Goal: Information Seeking & Learning: Learn about a topic

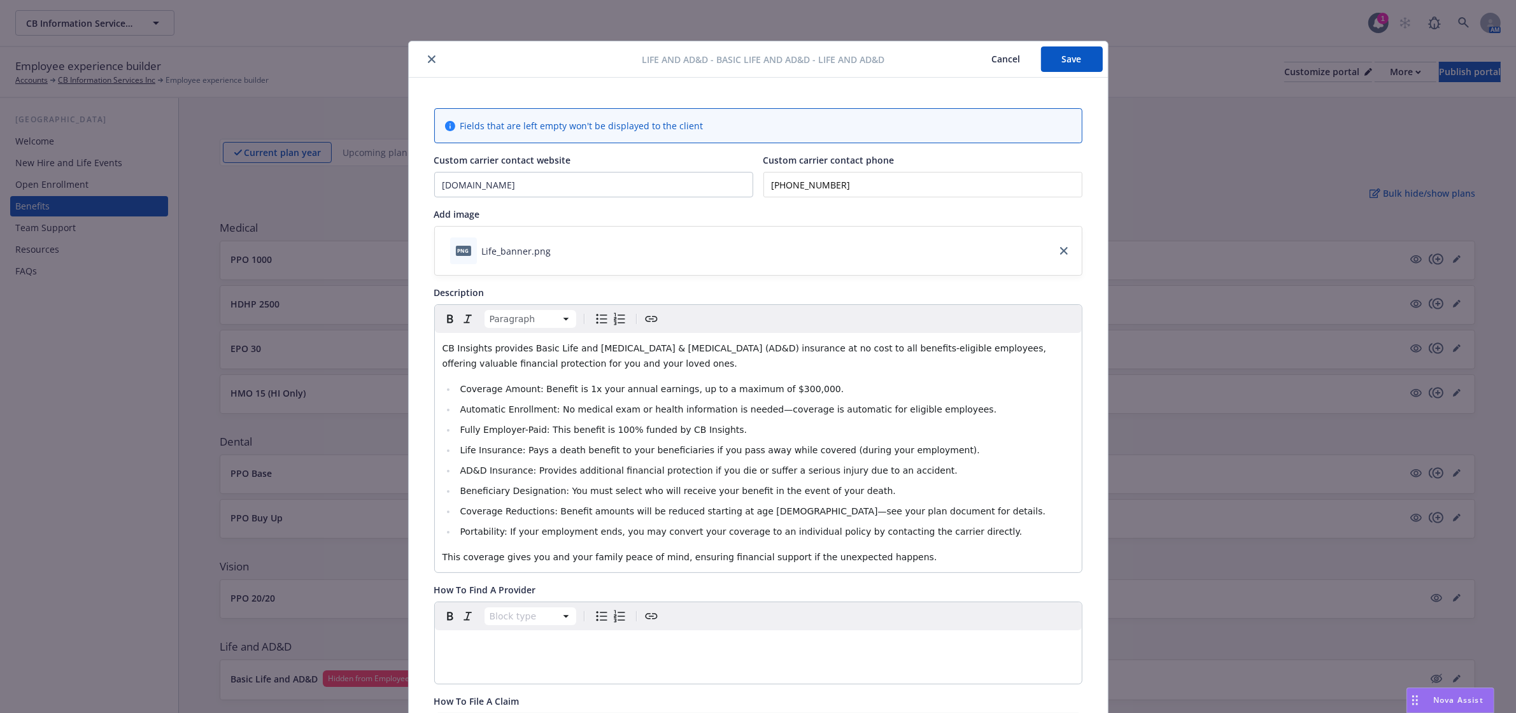
scroll to position [38, 0]
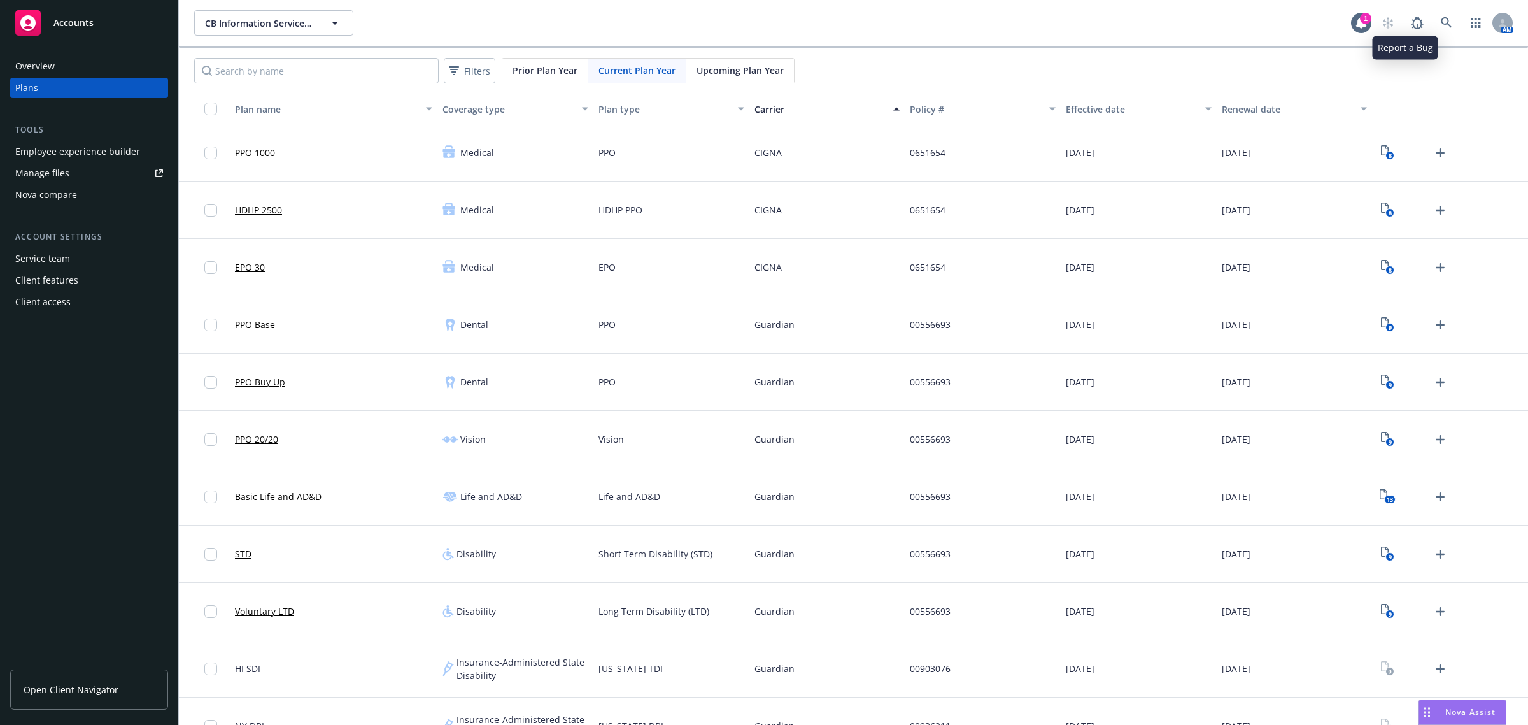
click at [1441, 21] on icon at bounding box center [1446, 22] width 11 height 11
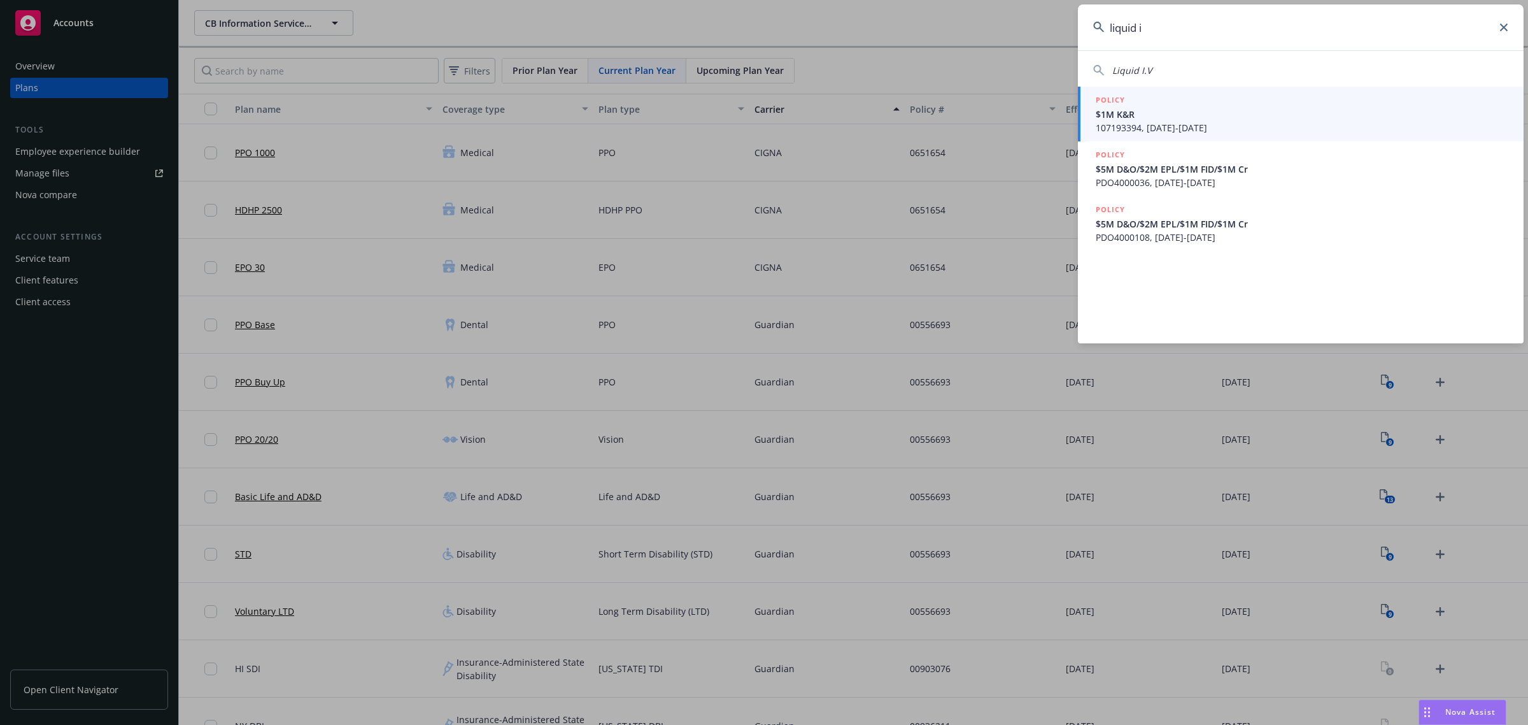
click at [1163, 75] on div "Liquid I.V" at bounding box center [1300, 70] width 415 height 13
type input "Liquid I.V"
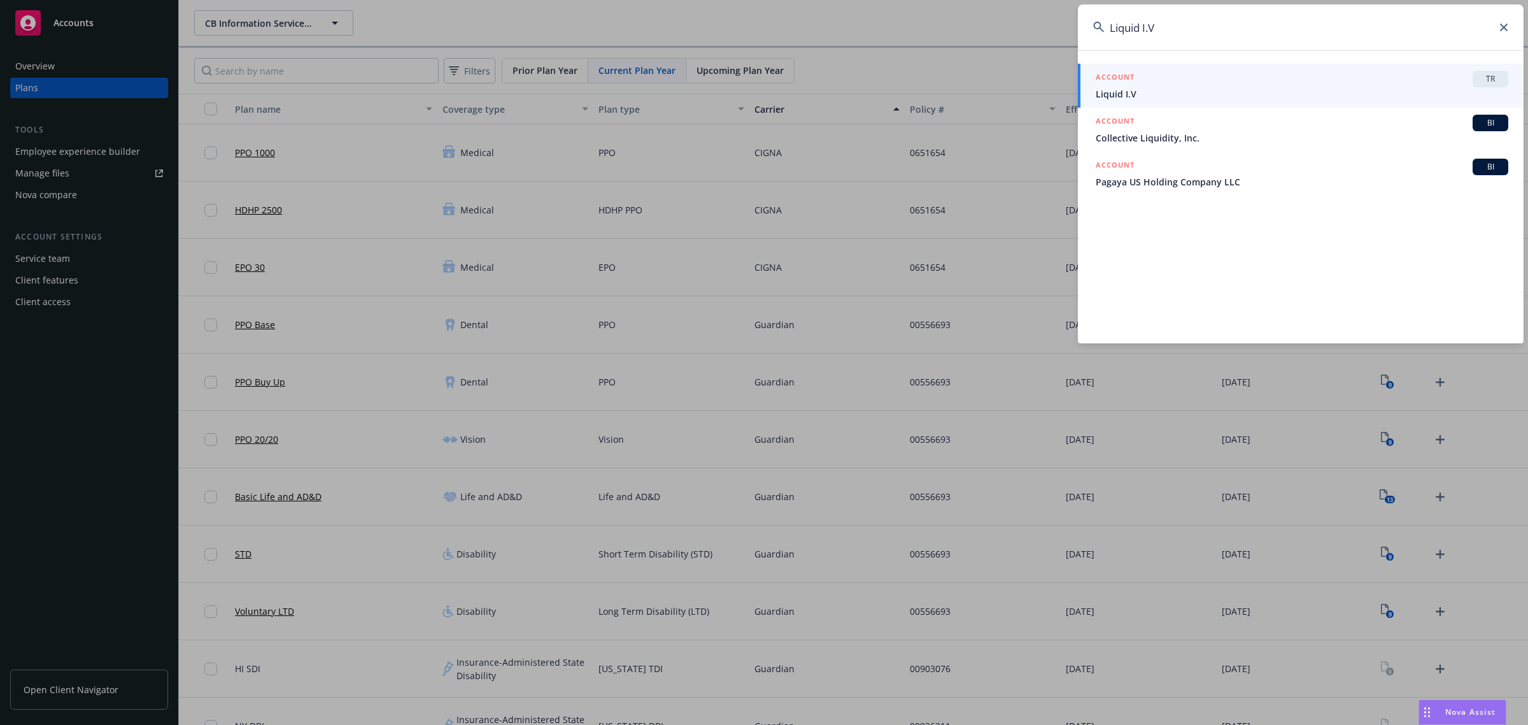
click at [1462, 84] on div "ACCOUNT TR" at bounding box center [1302, 79] width 413 height 17
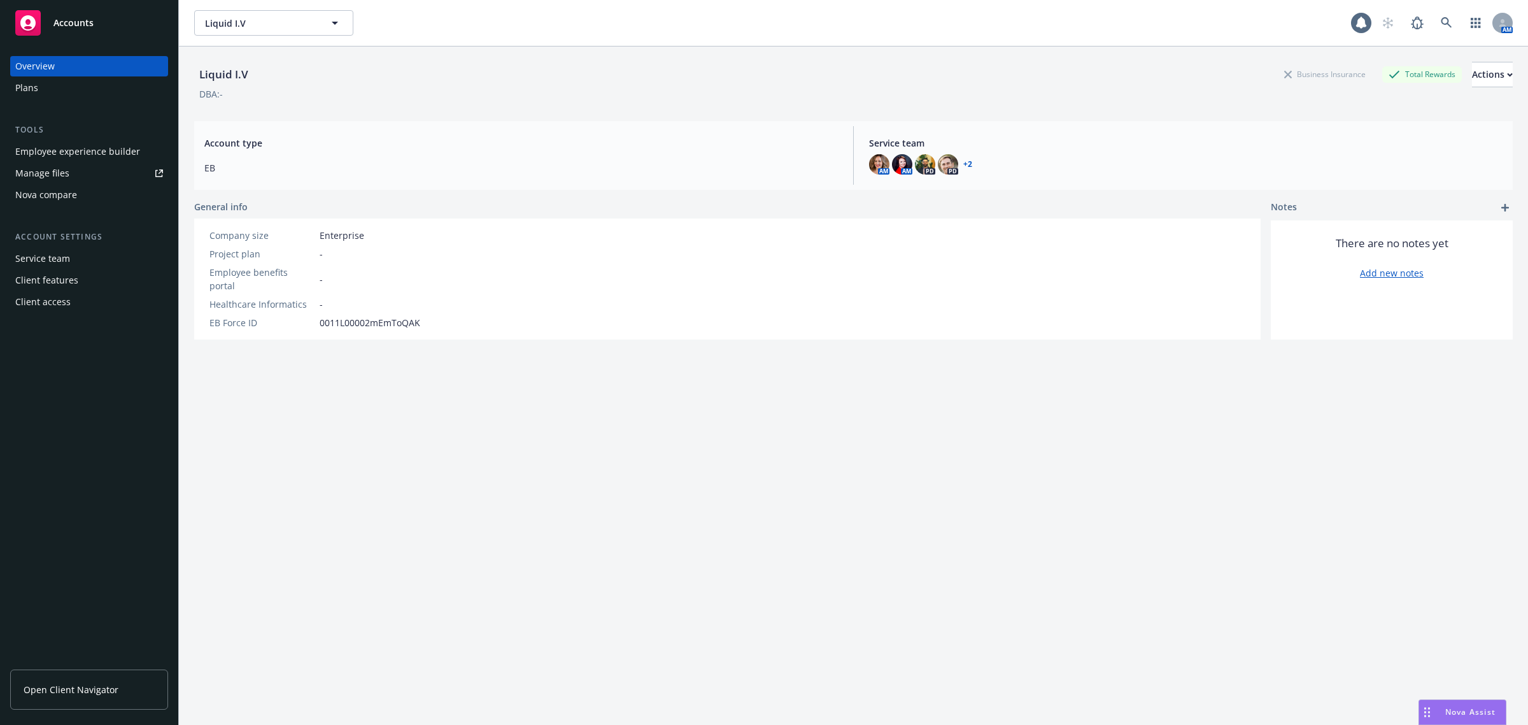
click at [125, 146] on div "Employee experience builder" at bounding box center [77, 151] width 125 height 20
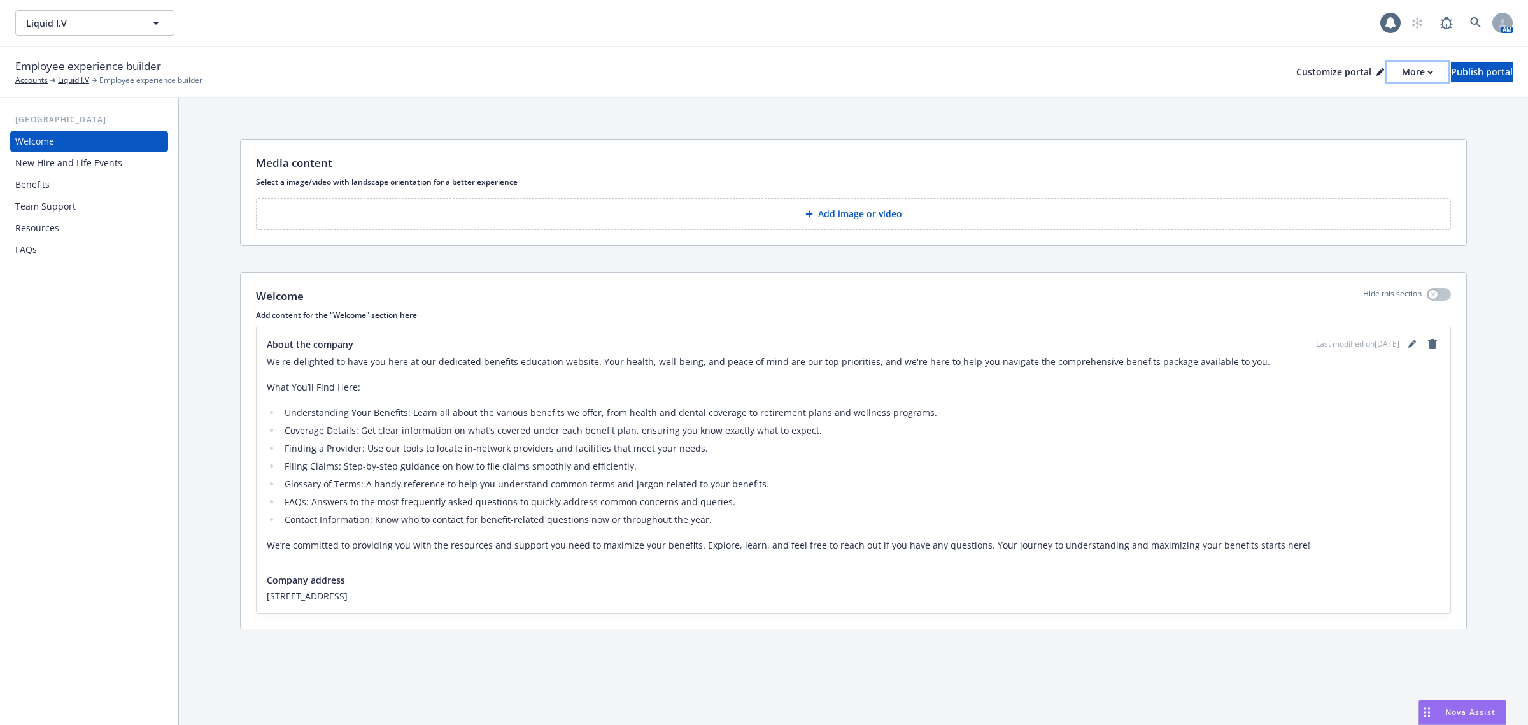
click at [1402, 68] on div "More" at bounding box center [1417, 71] width 31 height 19
click at [1321, 119] on link "Copy portal link" at bounding box center [1349, 125] width 116 height 25
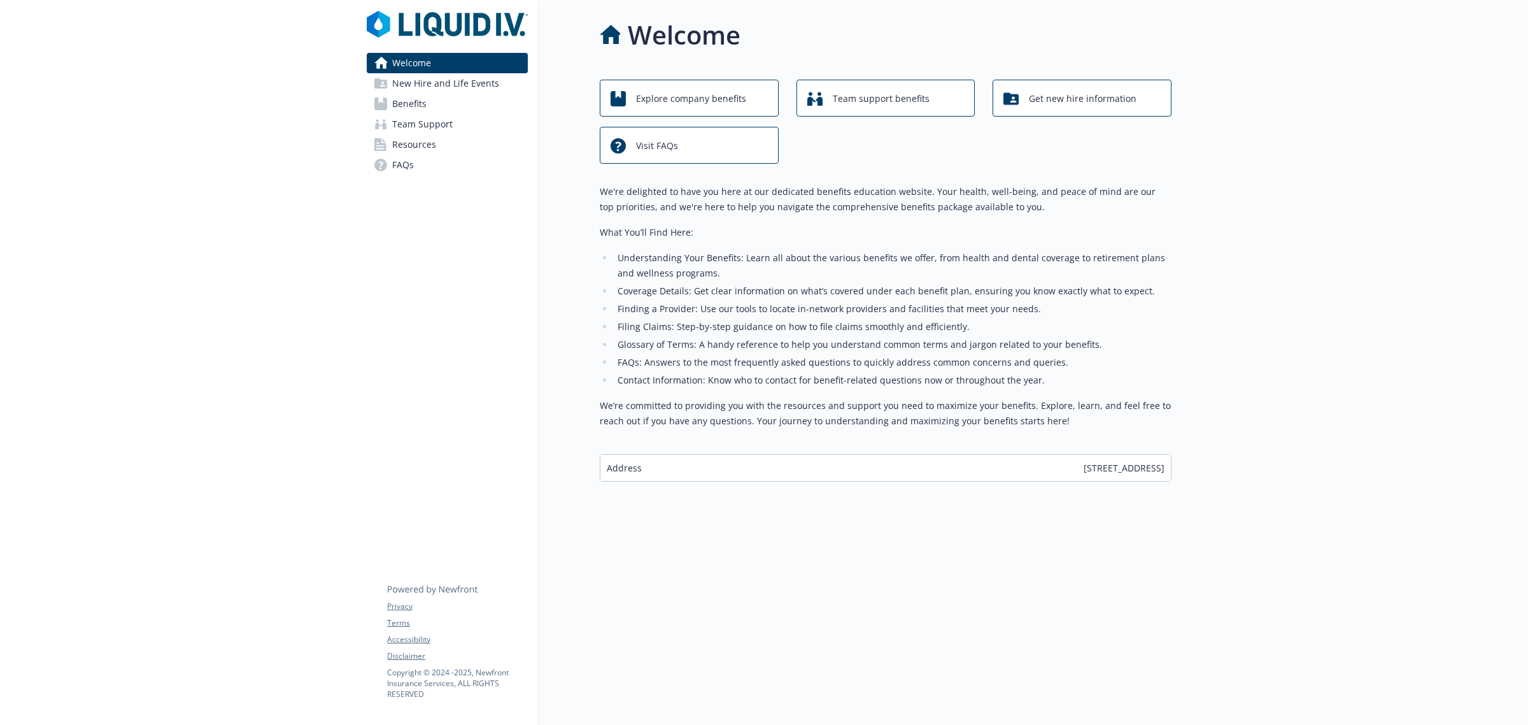
click at [411, 101] on span "Benefits" at bounding box center [409, 104] width 34 height 20
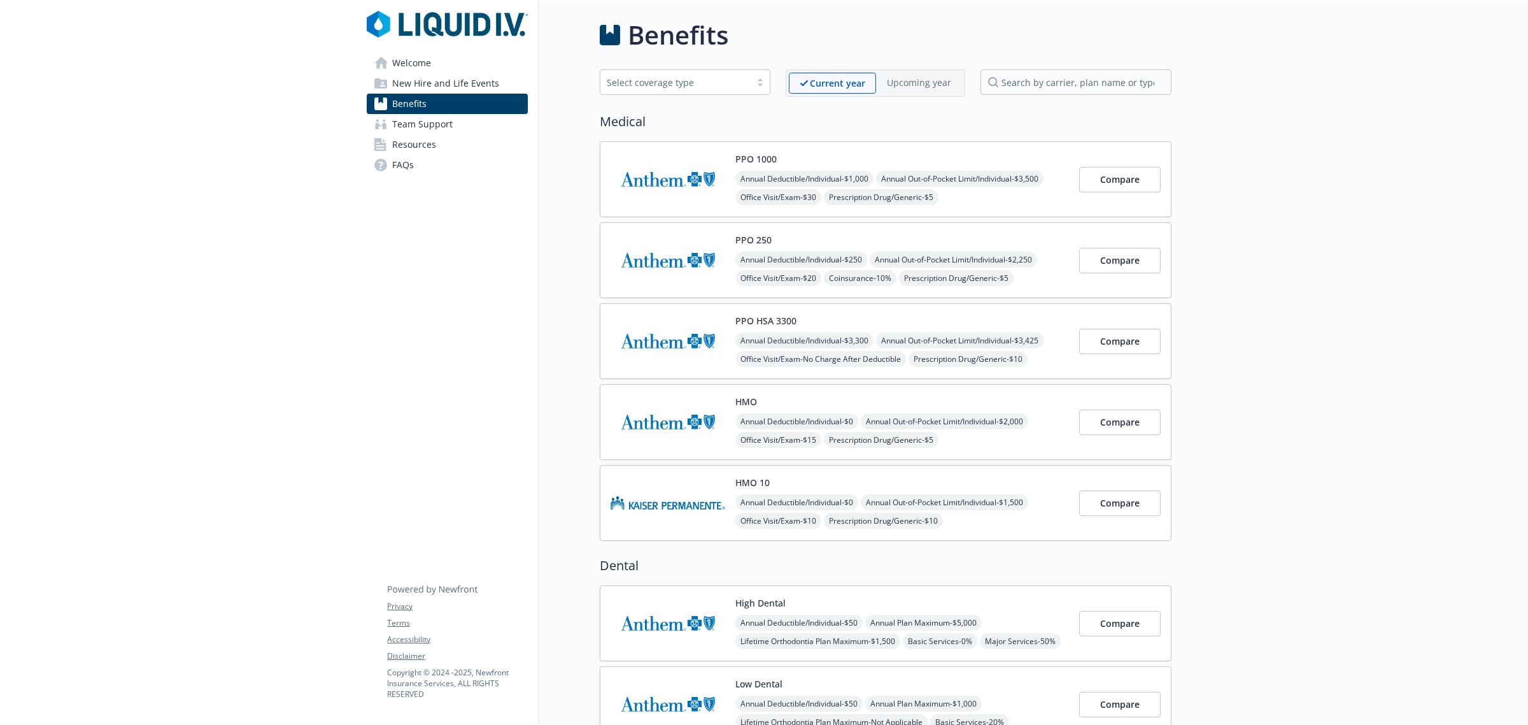
click at [640, 169] on img at bounding box center [668, 179] width 115 height 54
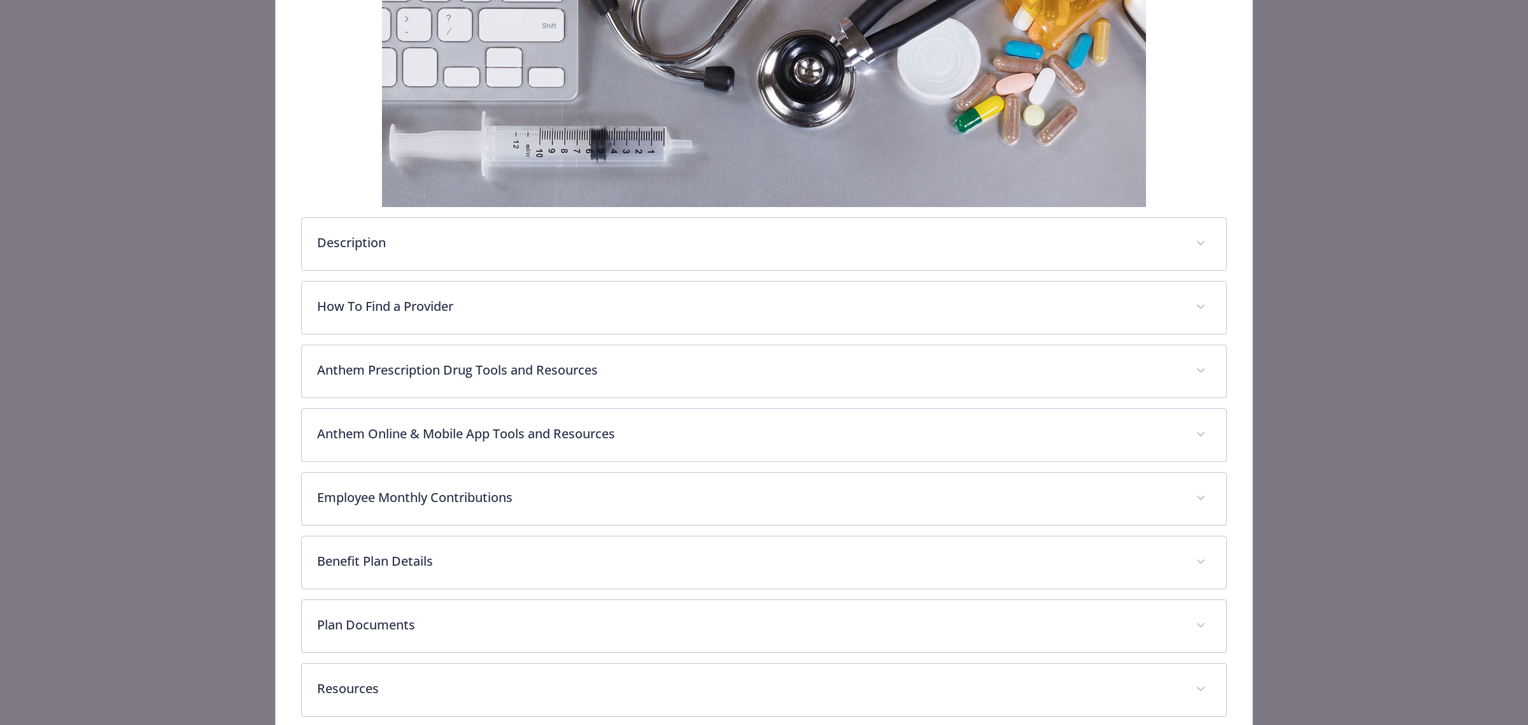
scroll to position [267, 0]
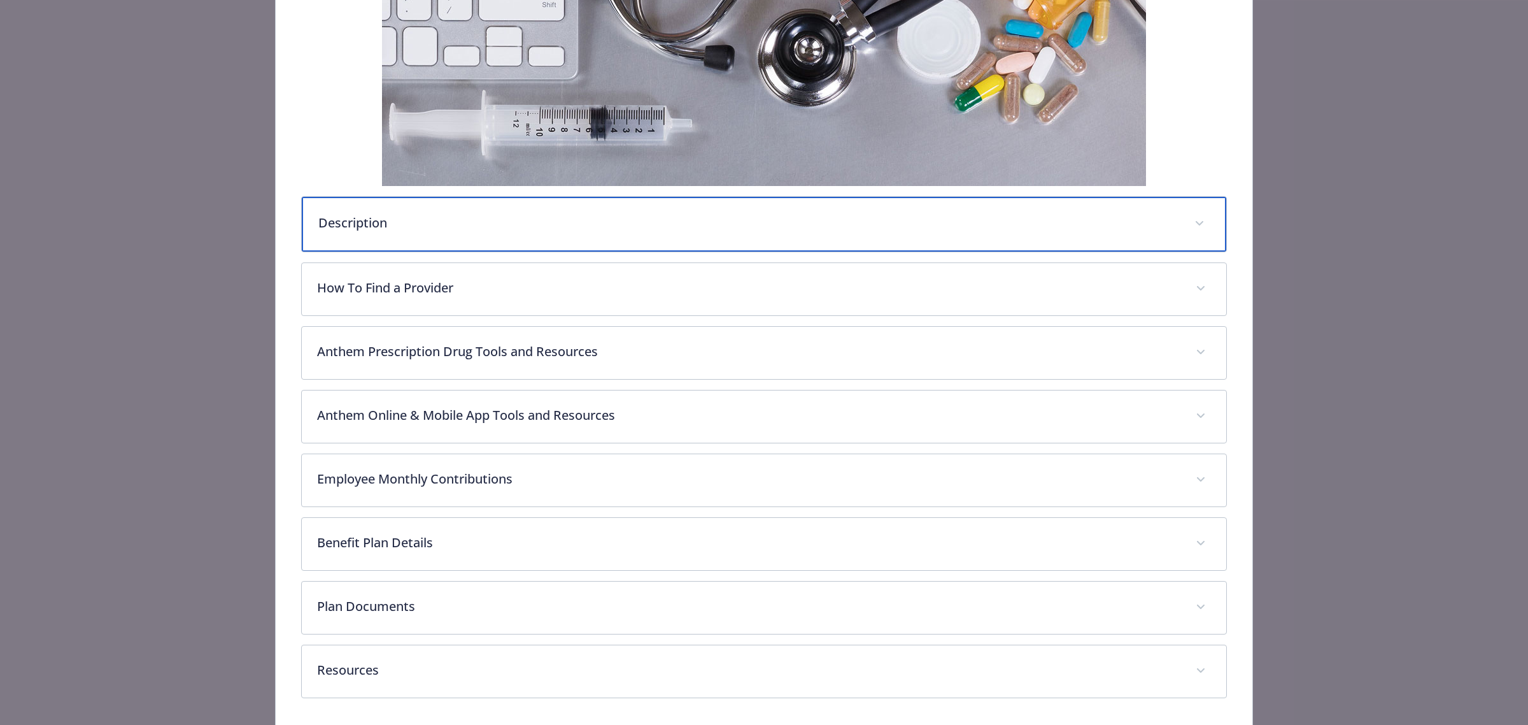
click at [450, 217] on p "Description" at bounding box center [748, 222] width 861 height 19
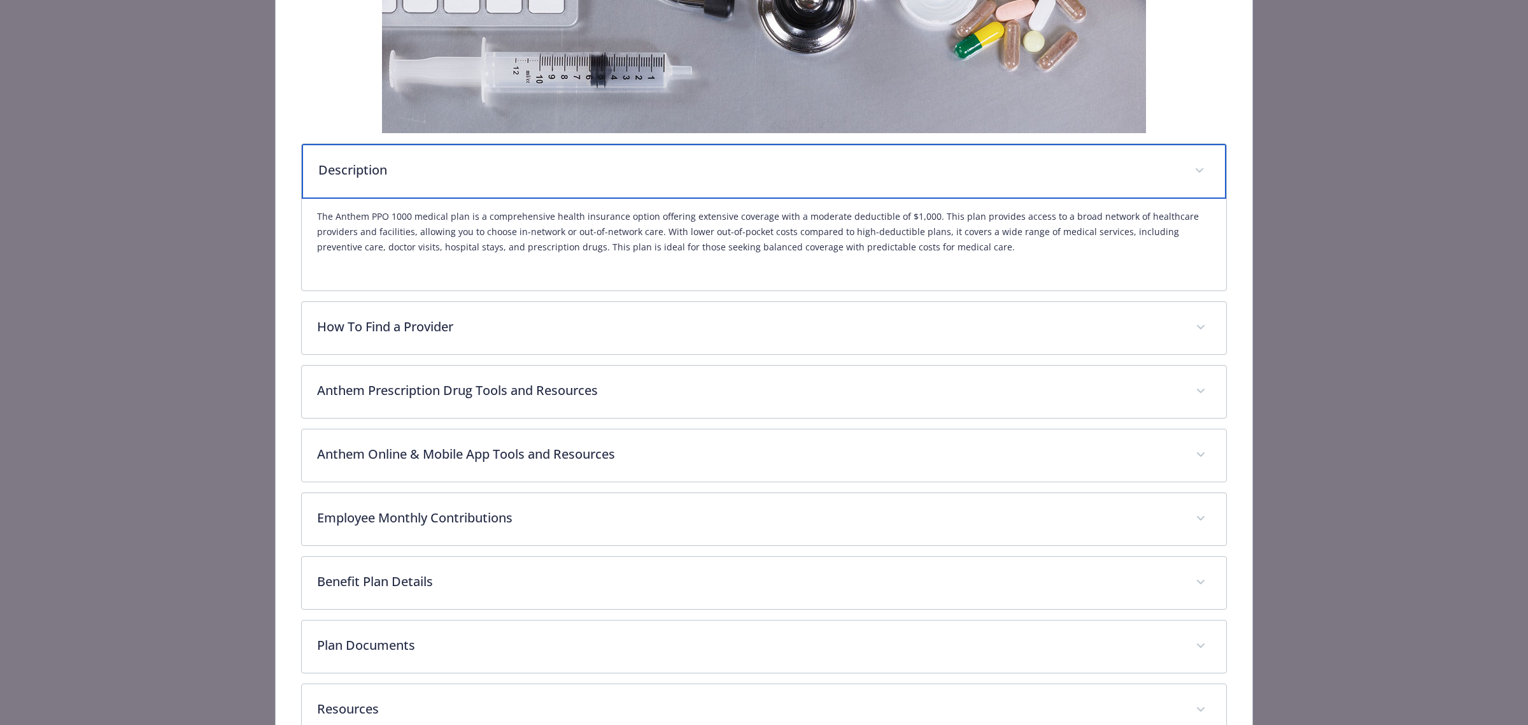
scroll to position [347, 0]
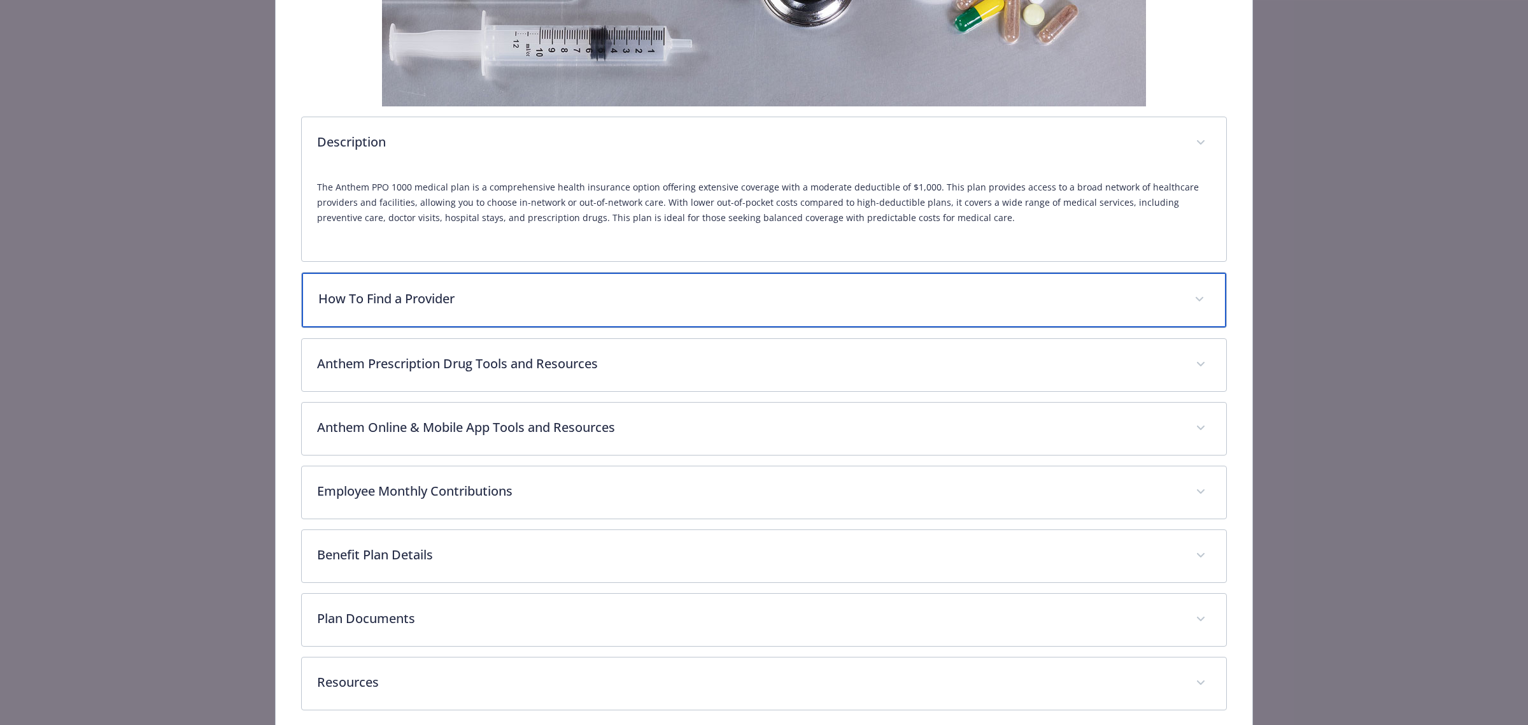
click at [459, 309] on div "How To Find a Provider" at bounding box center [764, 300] width 925 height 55
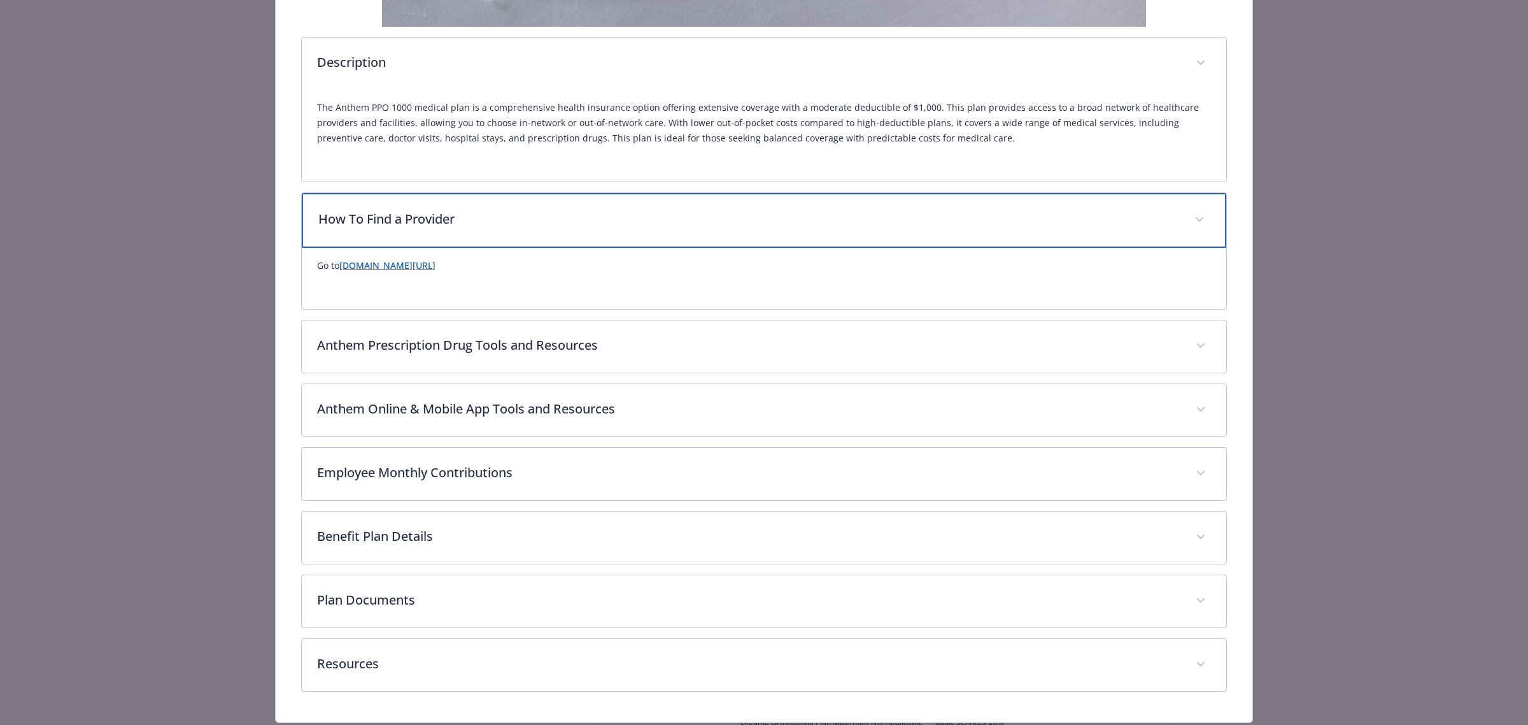
scroll to position [467, 0]
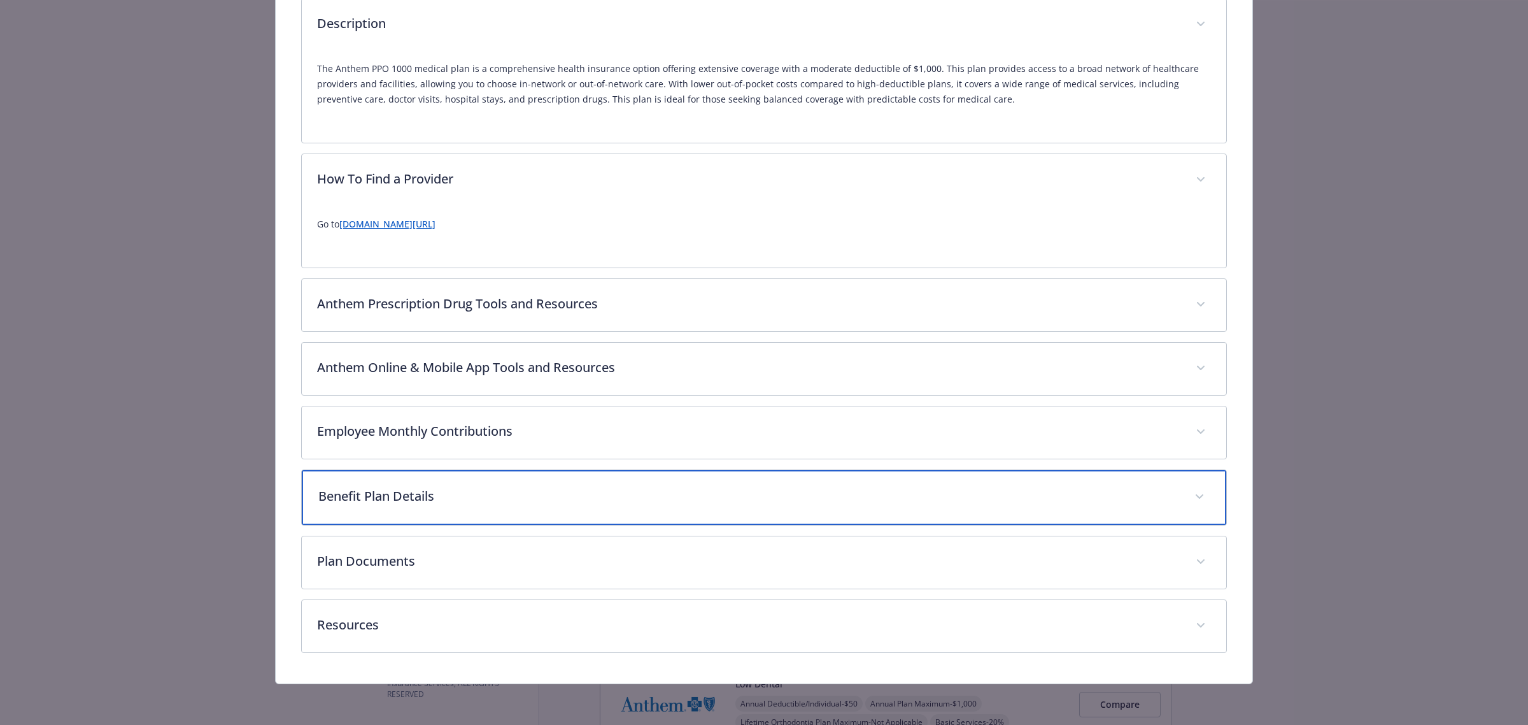
click at [446, 511] on div "Benefit Plan Details" at bounding box center [764, 497] width 925 height 55
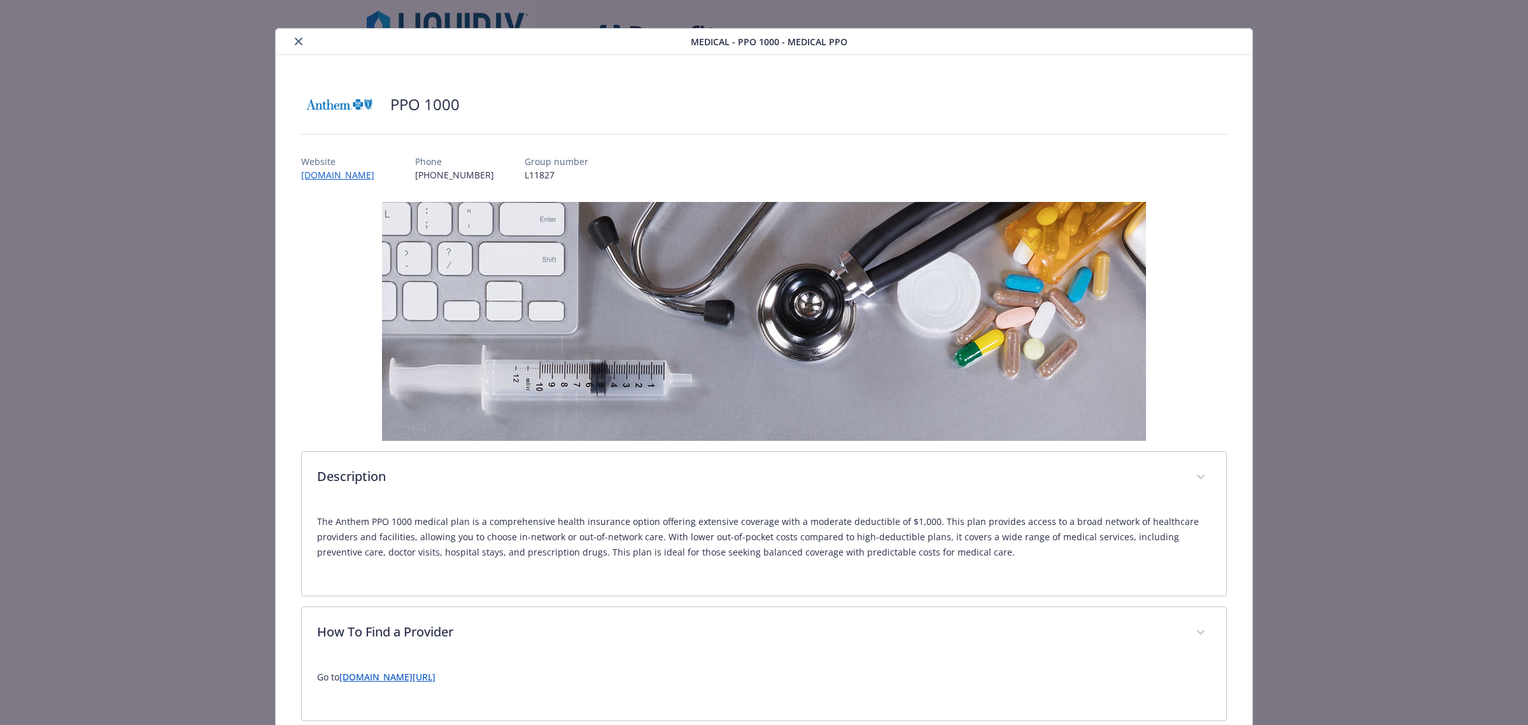
scroll to position [0, 0]
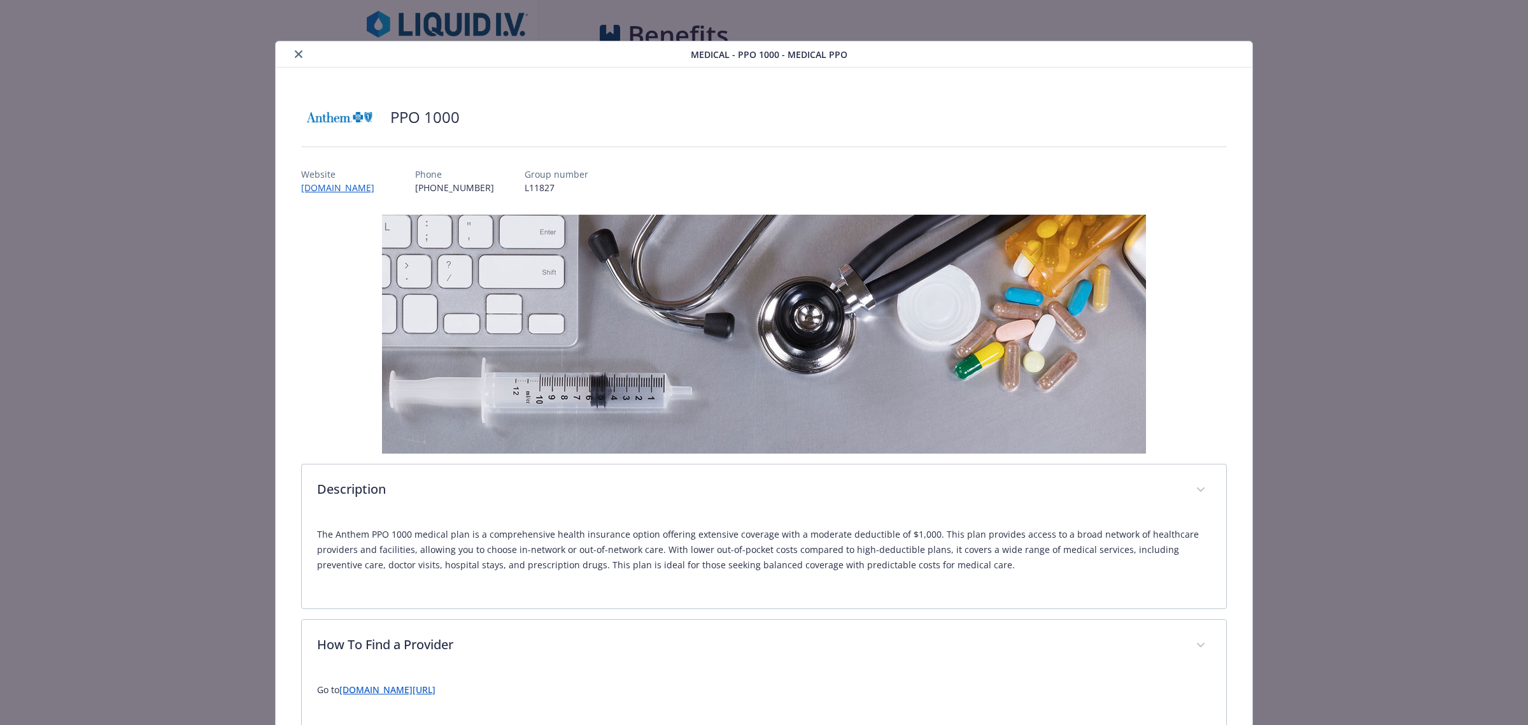
click at [295, 54] on icon "close" at bounding box center [299, 54] width 8 height 8
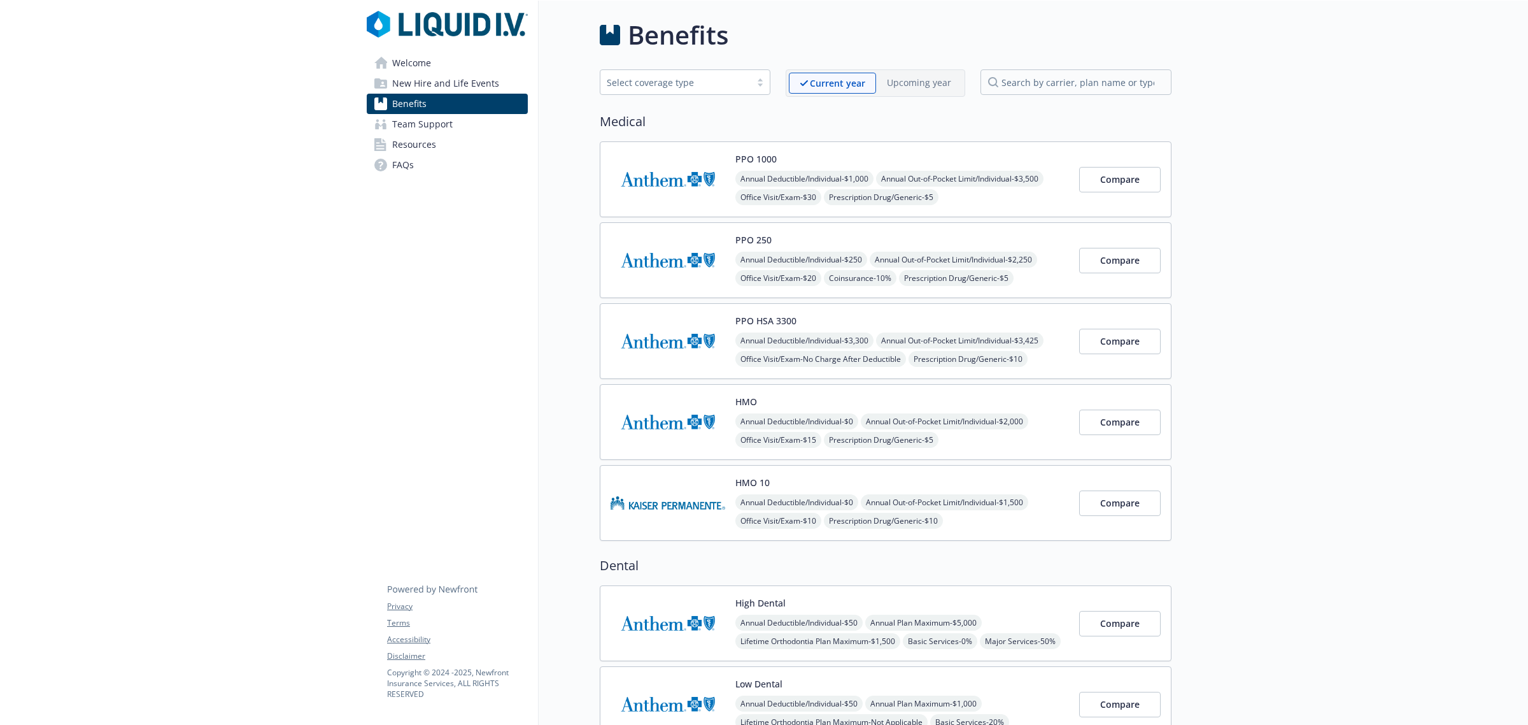
click at [421, 81] on span "New Hire and Life Events" at bounding box center [445, 83] width 107 height 20
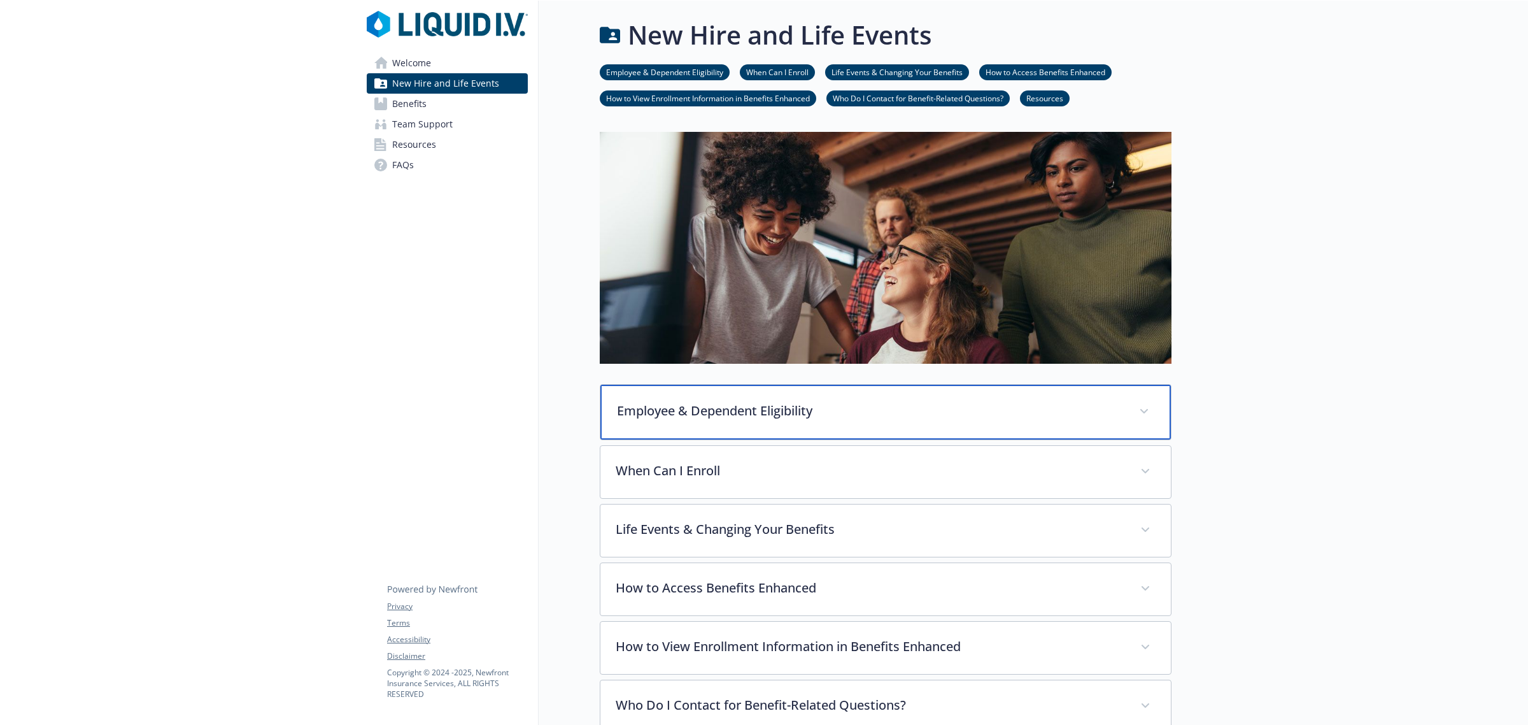
click at [676, 398] on div "Employee & Dependent Eligibility" at bounding box center [886, 412] width 571 height 55
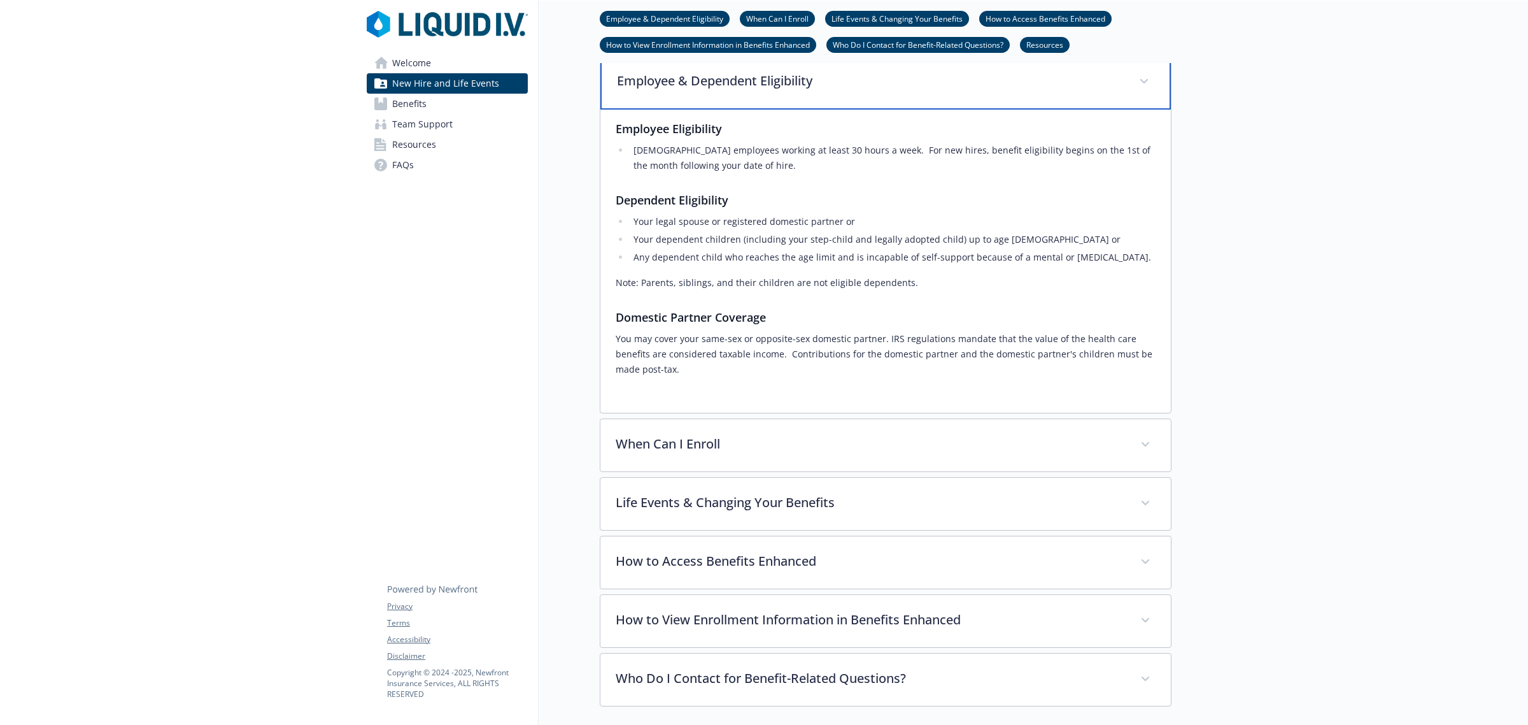
scroll to position [398, 0]
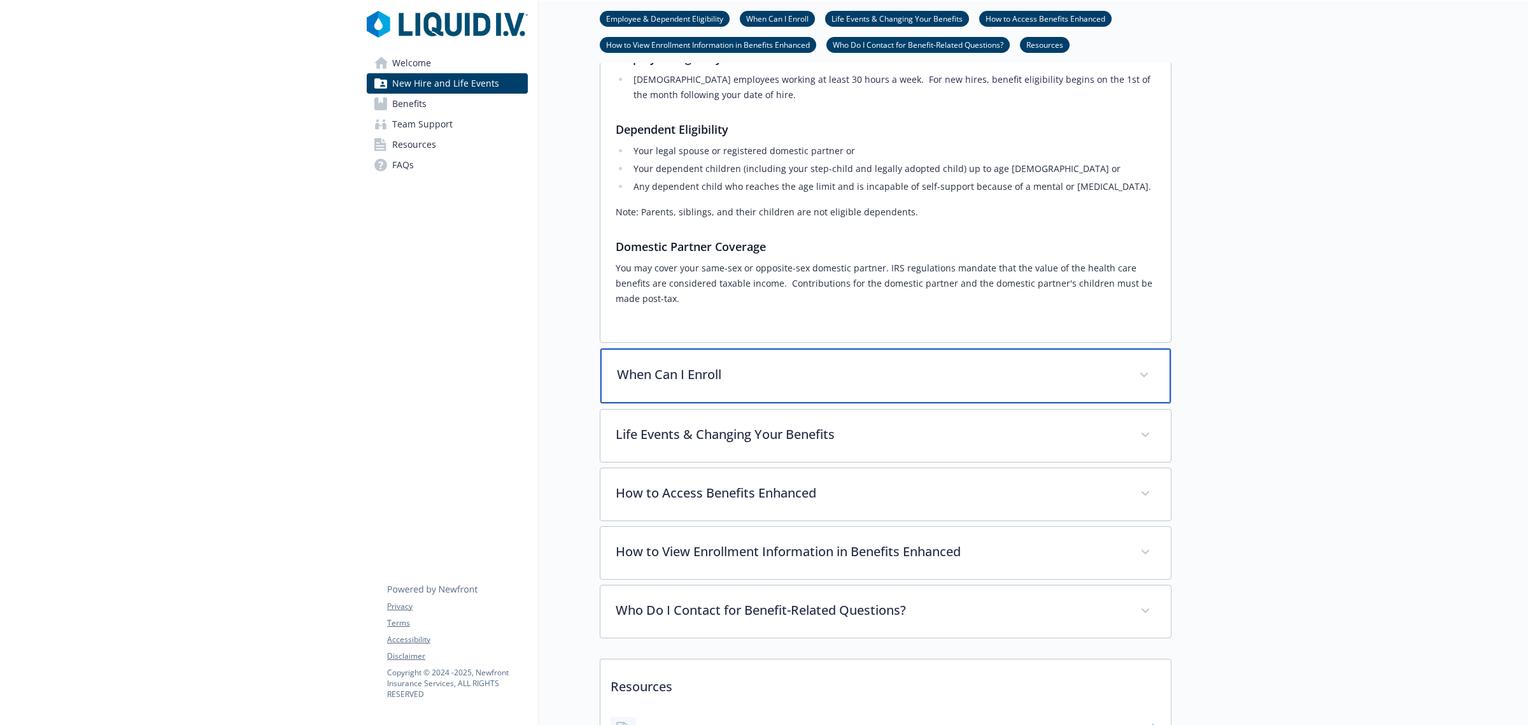
click at [714, 383] on p "When Can I Enroll" at bounding box center [870, 374] width 507 height 19
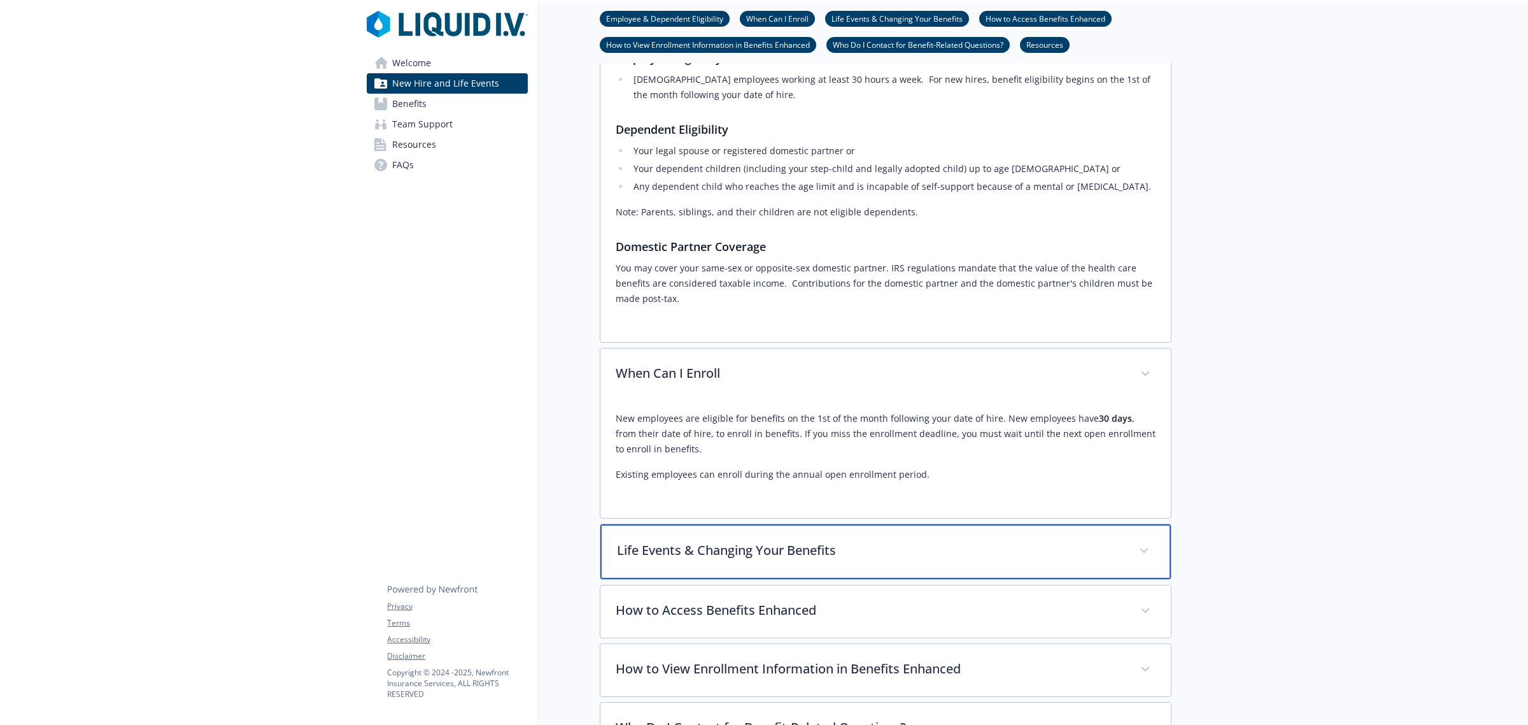
click at [730, 548] on p "Life Events & Changing Your Benefits" at bounding box center [870, 550] width 507 height 19
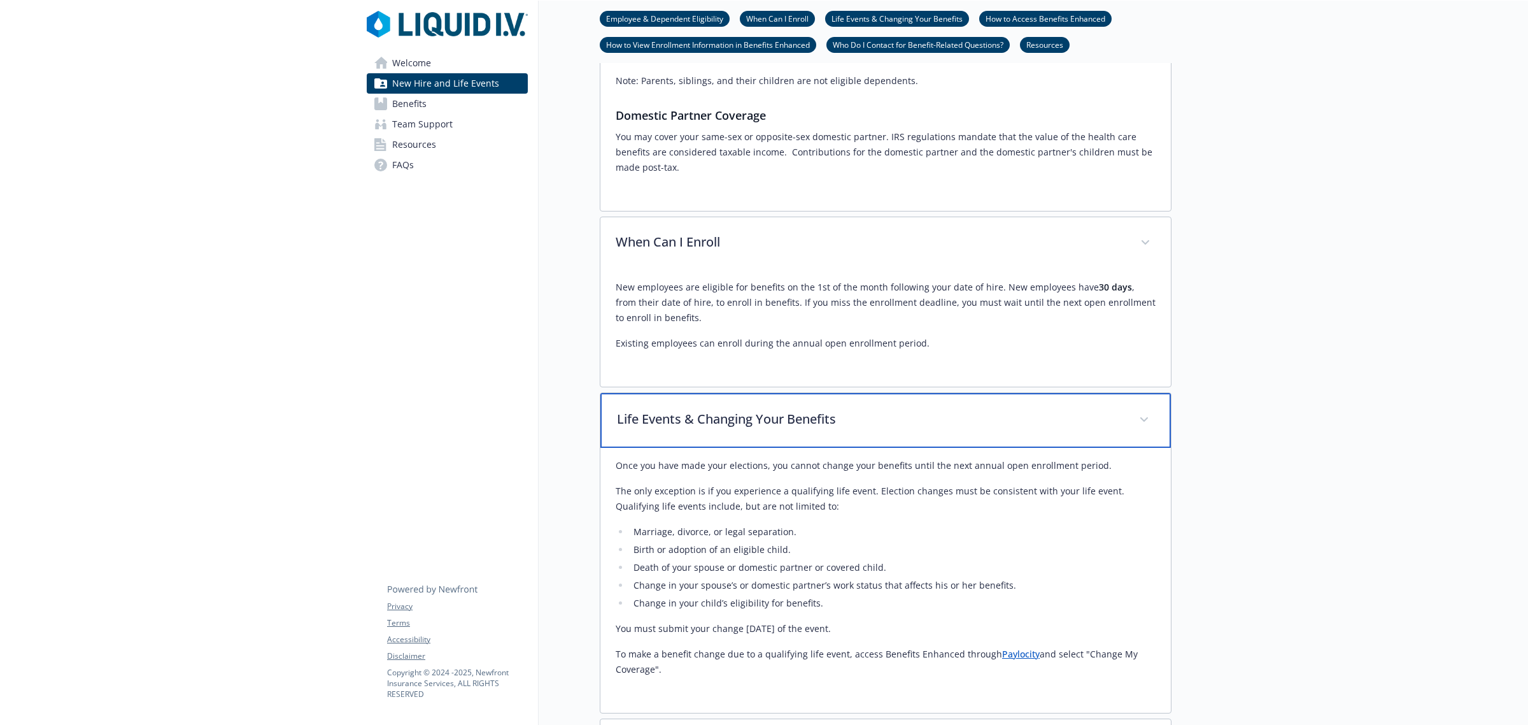
scroll to position [557, 0]
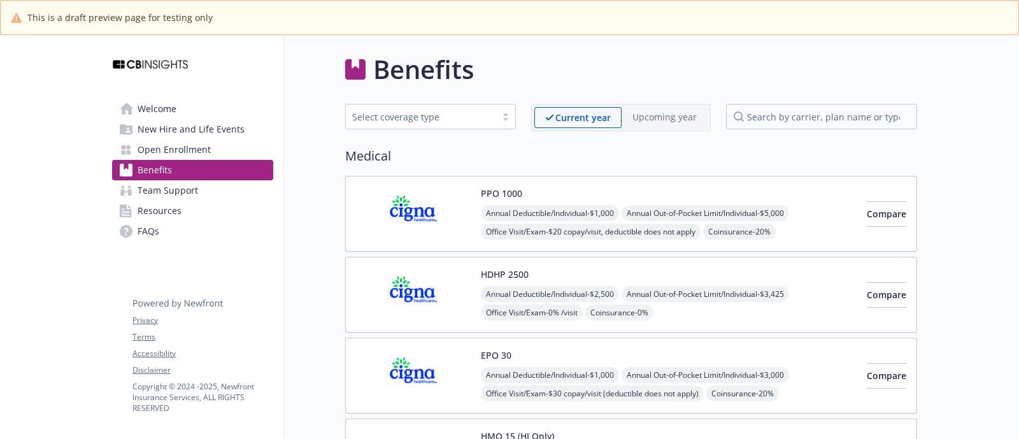
scroll to position [47, 0]
